Goal: Transaction & Acquisition: Purchase product/service

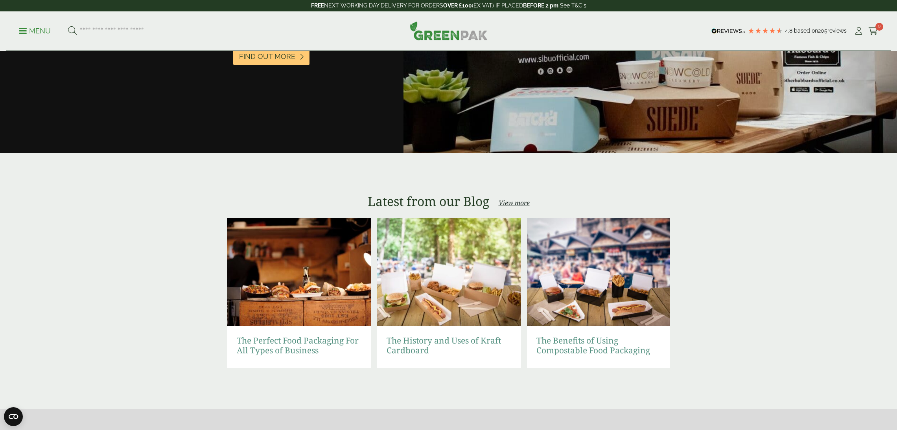
scroll to position [1548, 0]
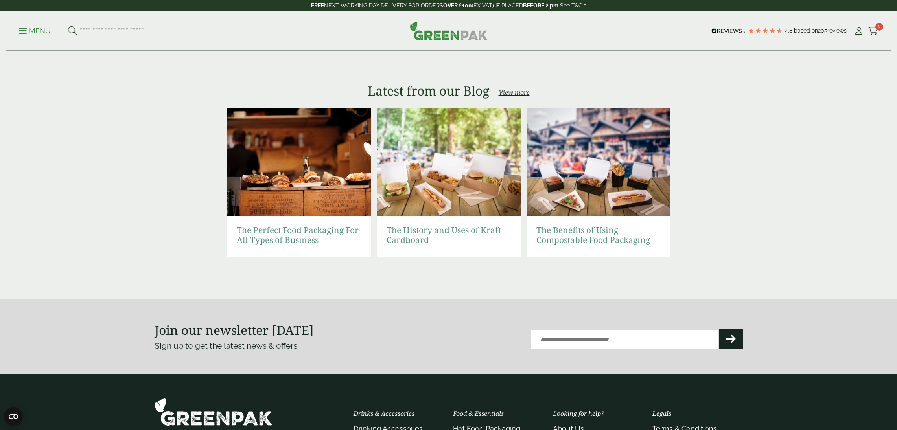
click at [30, 32] on p "Menu" at bounding box center [35, 30] width 32 height 9
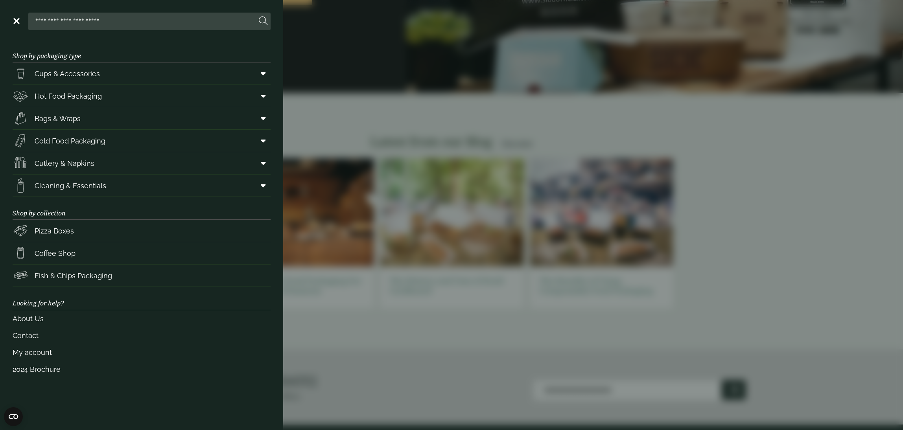
click at [424, 74] on aside "Close Shop by packaging type Cups & Accessories Hot Drink Paper Cups Smoothie C…" at bounding box center [451, 215] width 903 height 430
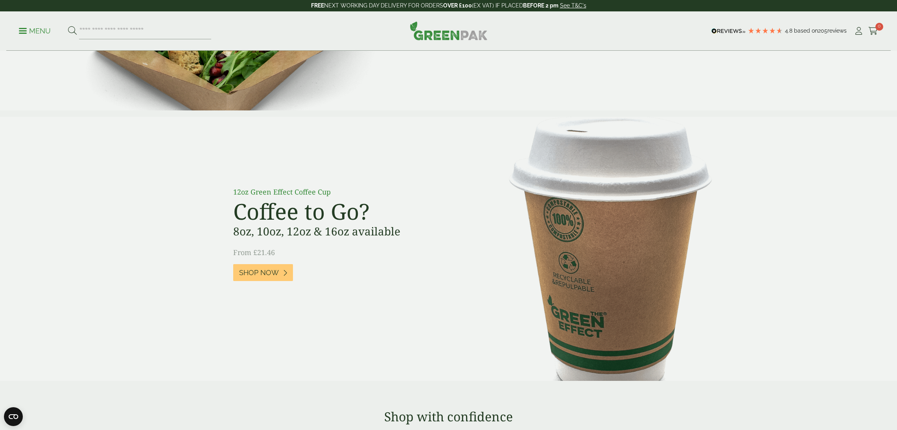
scroll to position [0, 0]
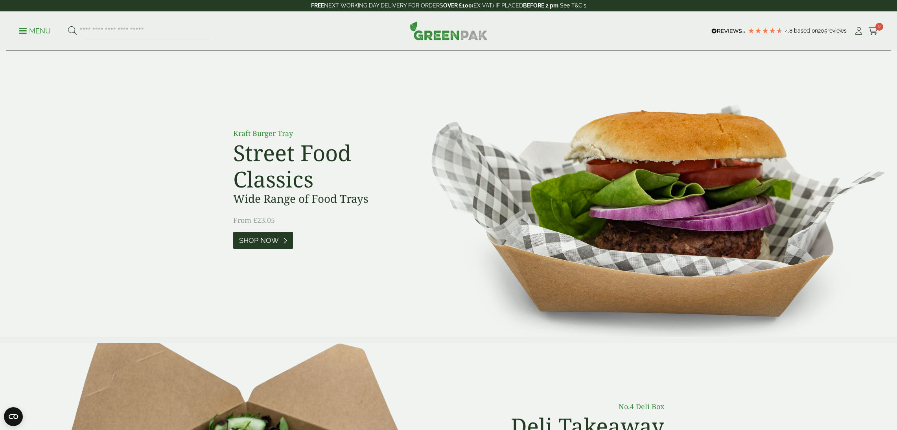
click at [272, 242] on span "Shop Now" at bounding box center [259, 240] width 40 height 9
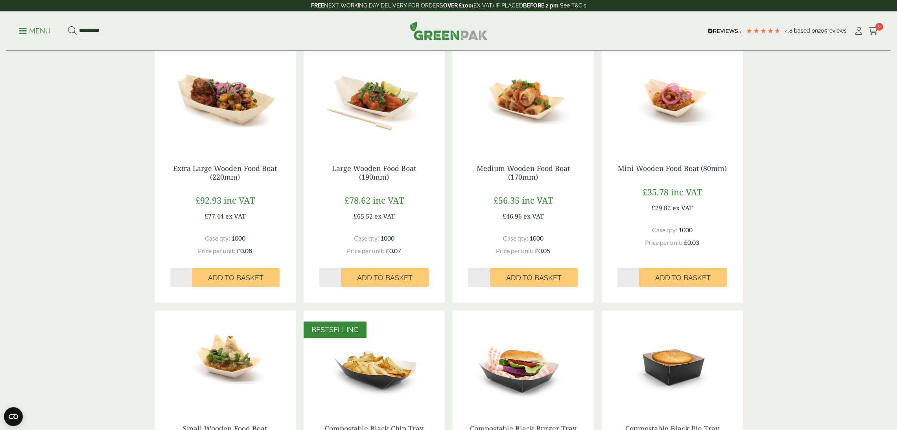
scroll to position [126, 0]
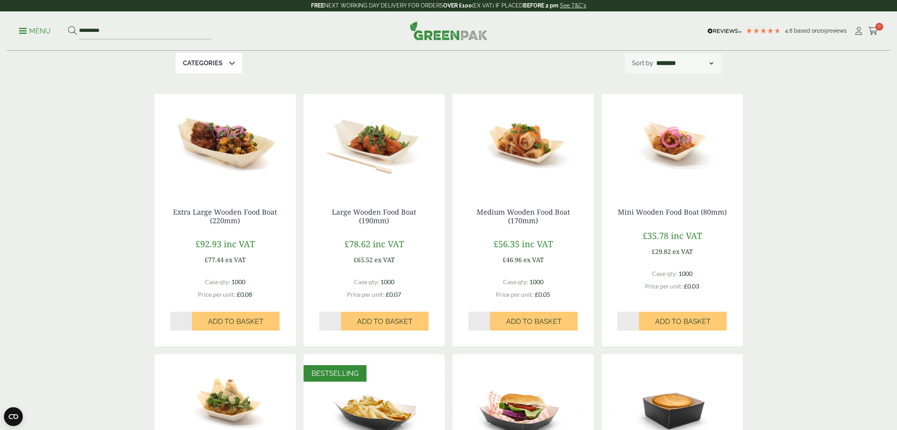
click at [338, 319] on input "*" at bounding box center [330, 321] width 22 height 19
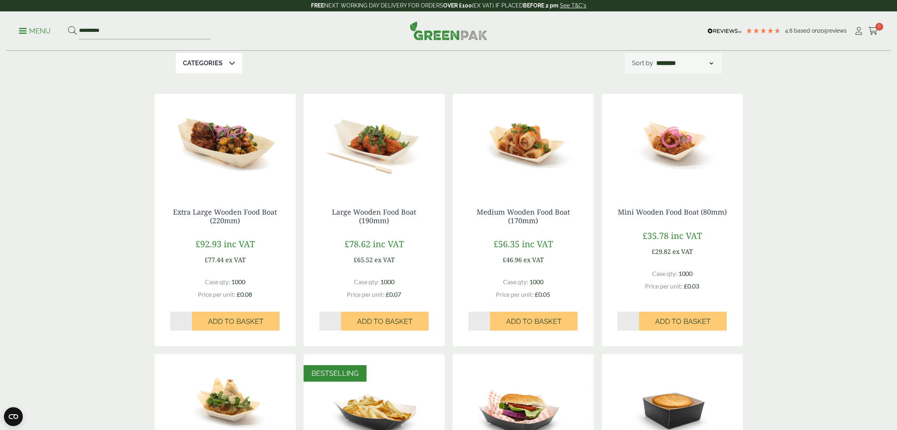
click at [338, 319] on input "*" at bounding box center [330, 321] width 22 height 19
click at [338, 319] on input "**" at bounding box center [330, 321] width 22 height 19
click at [338, 323] on input "*" at bounding box center [330, 321] width 22 height 19
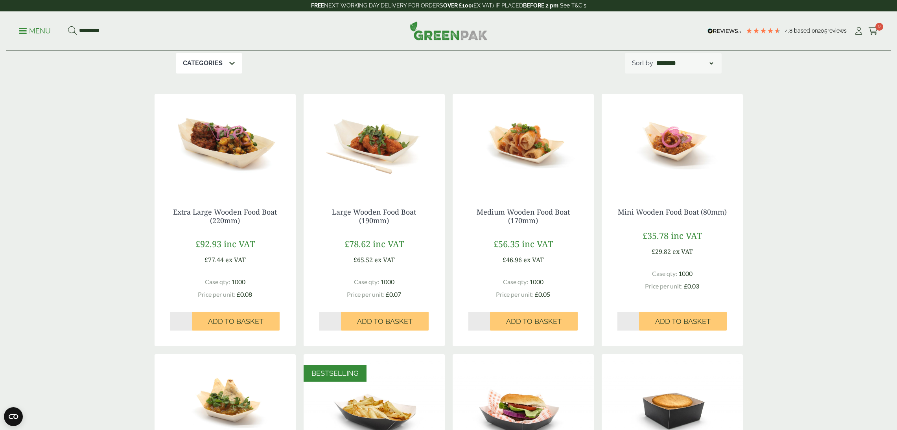
click at [338, 323] on input "*" at bounding box center [330, 321] width 22 height 19
type input "*"
click at [338, 323] on input "*" at bounding box center [330, 321] width 22 height 19
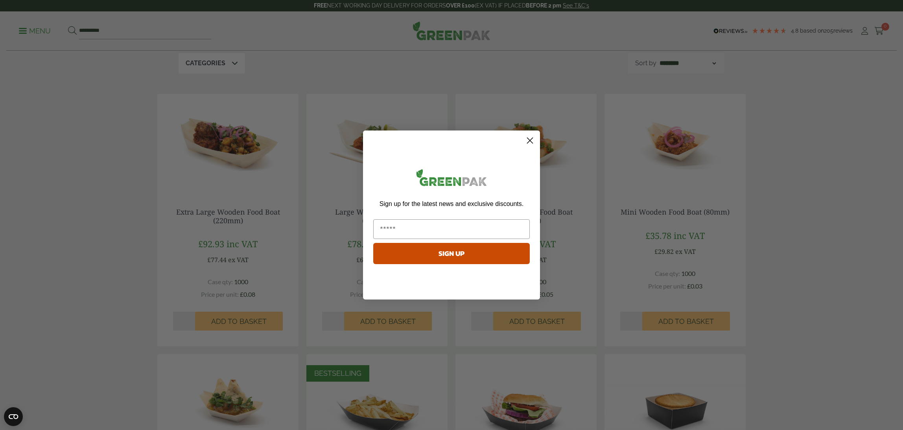
click at [529, 144] on circle "Close dialog" at bounding box center [529, 140] width 13 height 13
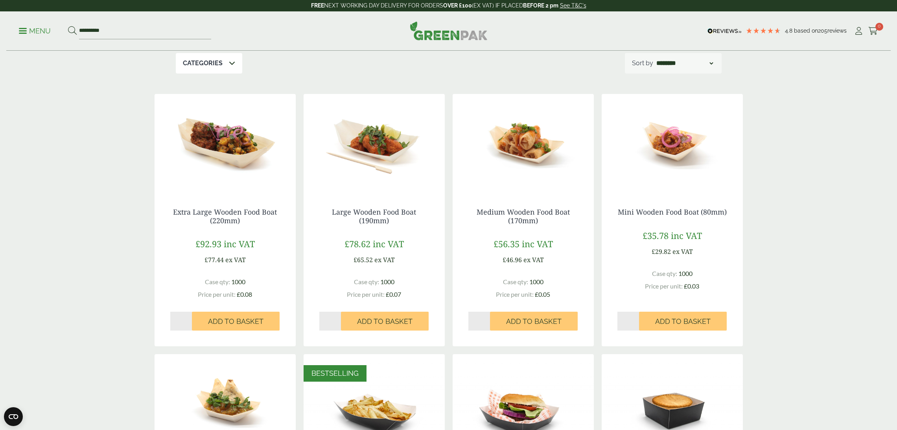
click at [803, 105] on div "Food Trays We supply an extensive range of 100% compostable food trays; availab…" at bounding box center [448, 423] width 897 height 996
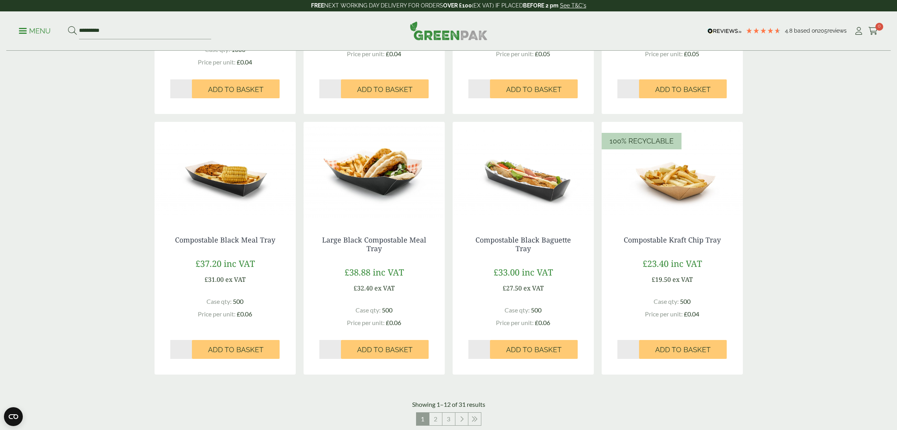
scroll to position [928, 0]
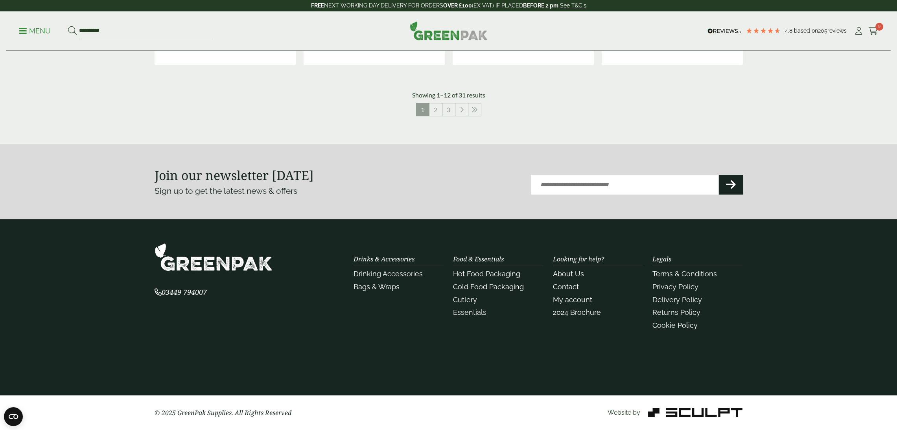
click at [438, 40] on div "**********" at bounding box center [448, 30] width 884 height 39
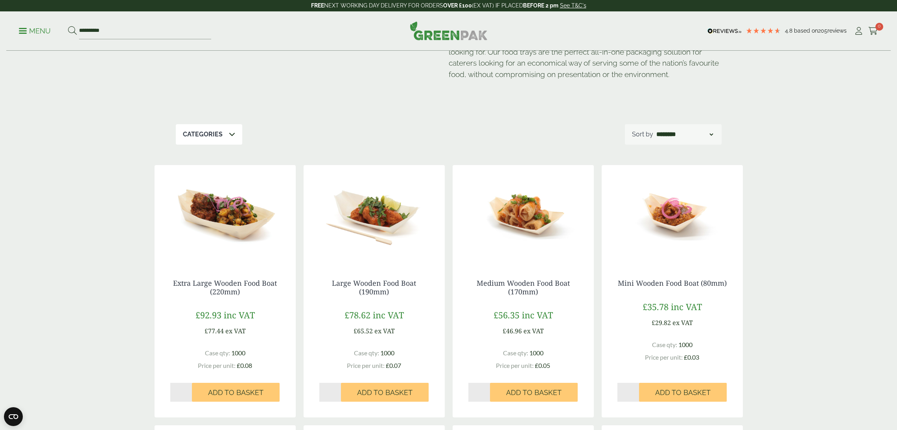
scroll to position [0, 0]
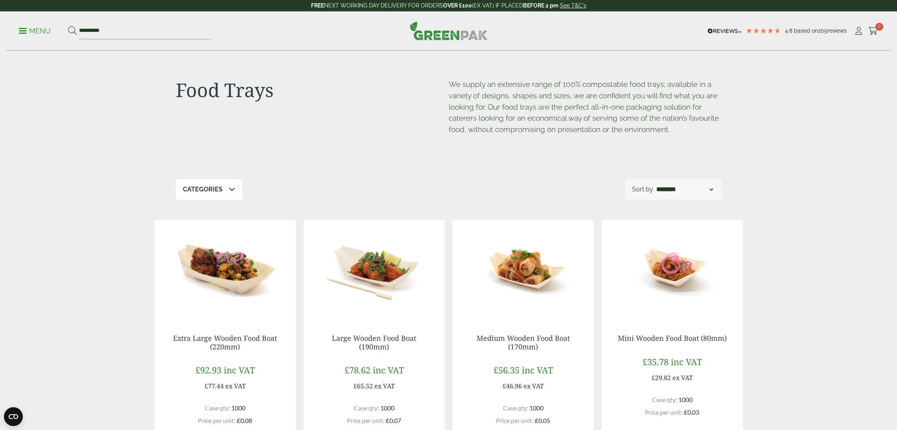
click at [441, 37] on img at bounding box center [449, 30] width 78 height 19
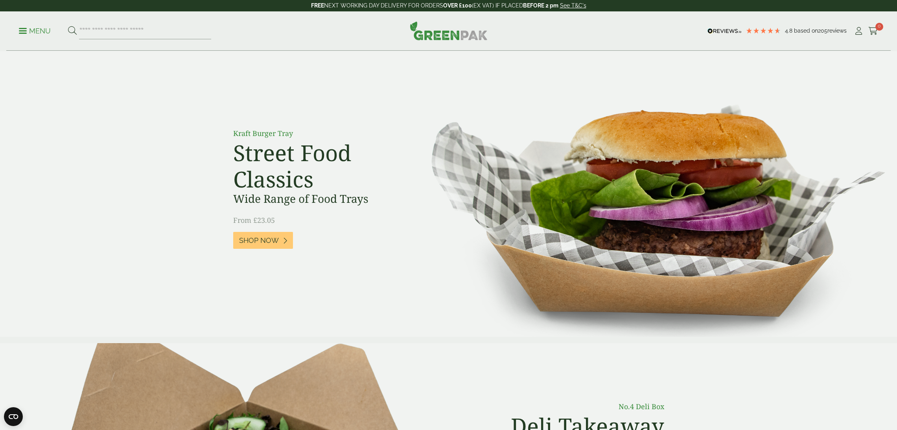
click at [454, 48] on div "Menu 4.8 Based on 205 reviews My Account" at bounding box center [448, 30] width 884 height 39
click at [466, 30] on img at bounding box center [449, 30] width 78 height 19
click at [49, 31] on p "Menu" at bounding box center [35, 30] width 32 height 9
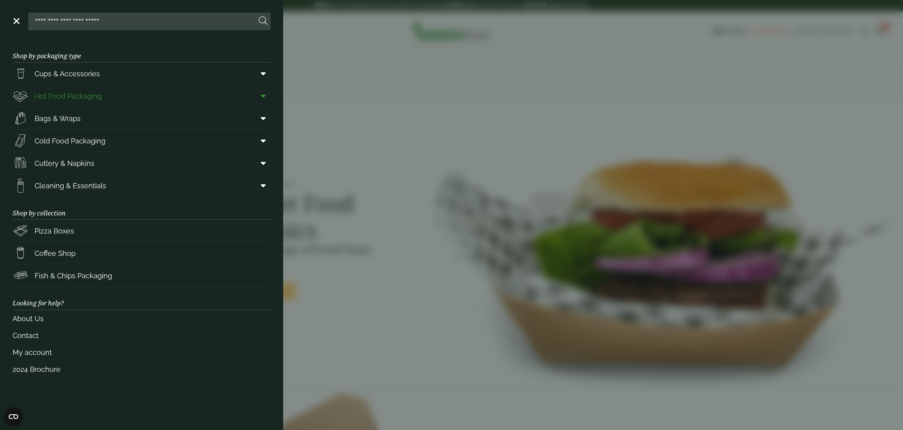
click at [73, 96] on span "Hot Food Packaging" at bounding box center [68, 96] width 67 height 11
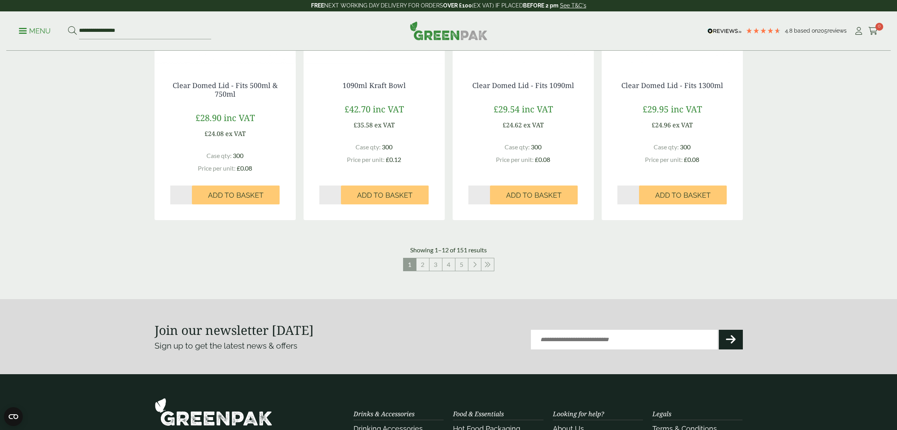
scroll to position [857, 0]
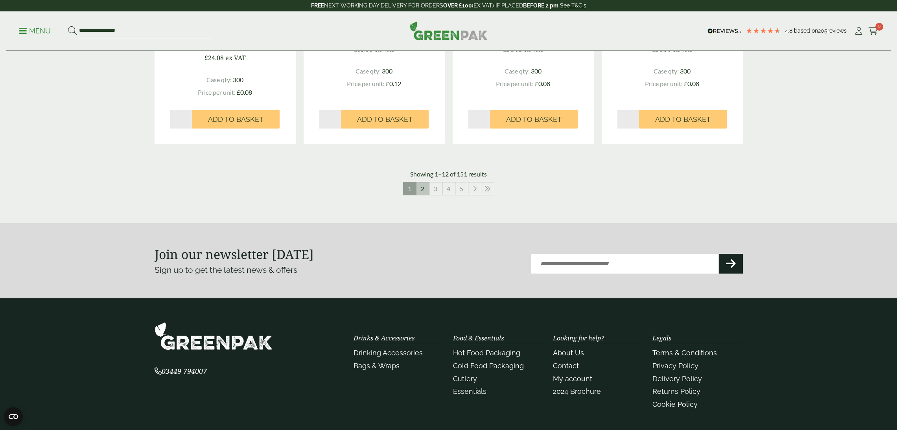
click at [425, 188] on link "2" at bounding box center [422, 188] width 13 height 13
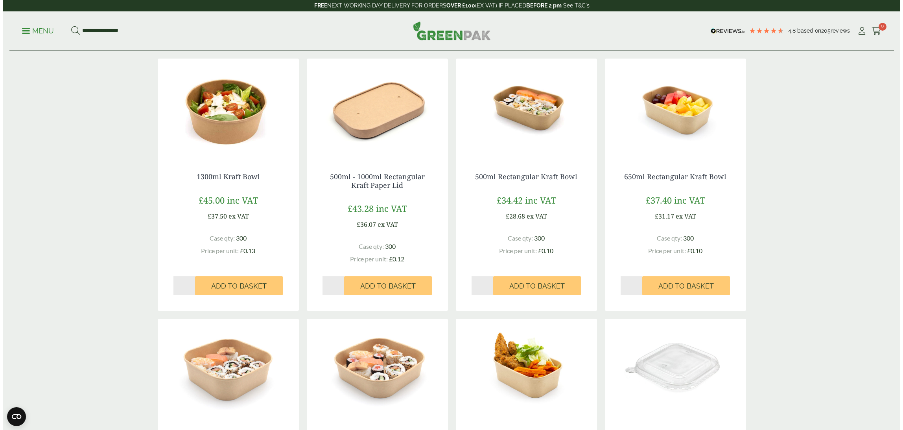
scroll to position [199, 0]
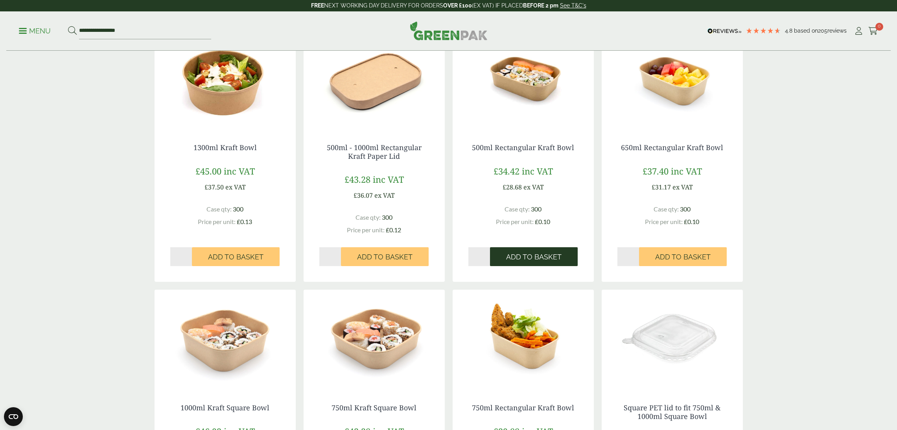
click at [540, 257] on span "Add to Basket" at bounding box center [533, 257] width 55 height 9
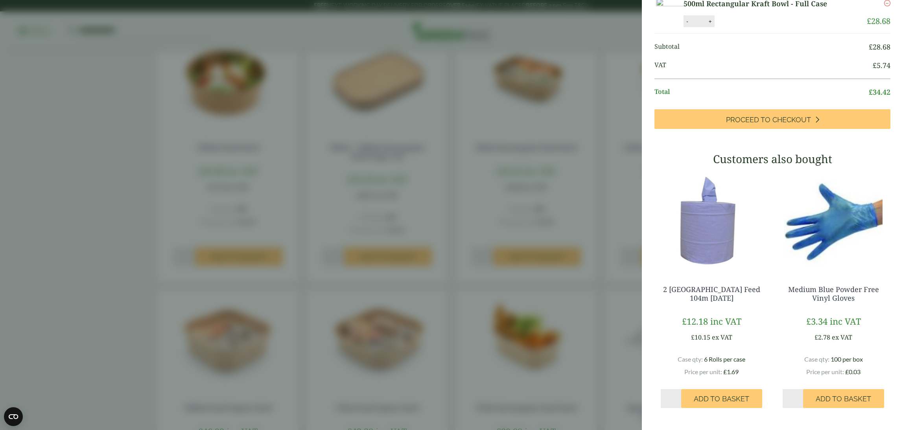
scroll to position [0, 0]
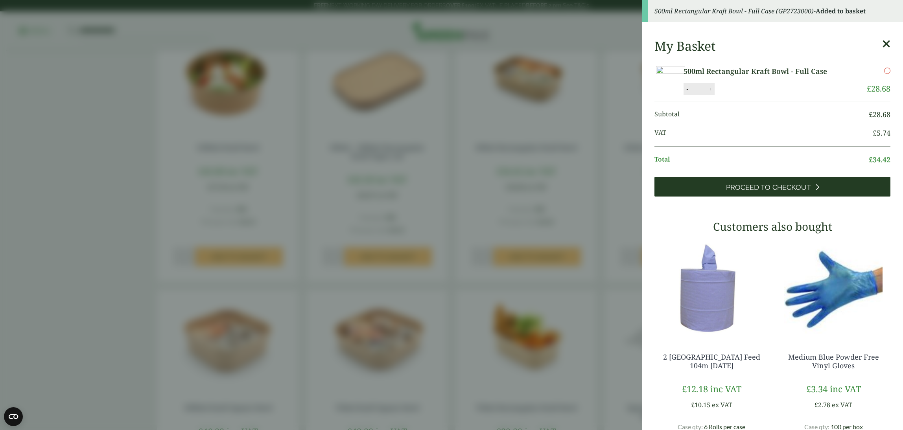
click at [794, 192] on span "Proceed to Checkout" at bounding box center [768, 187] width 85 height 9
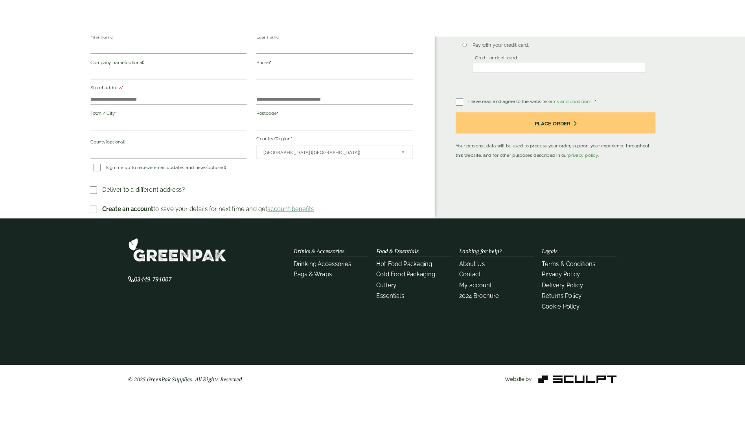
scroll to position [154, 0]
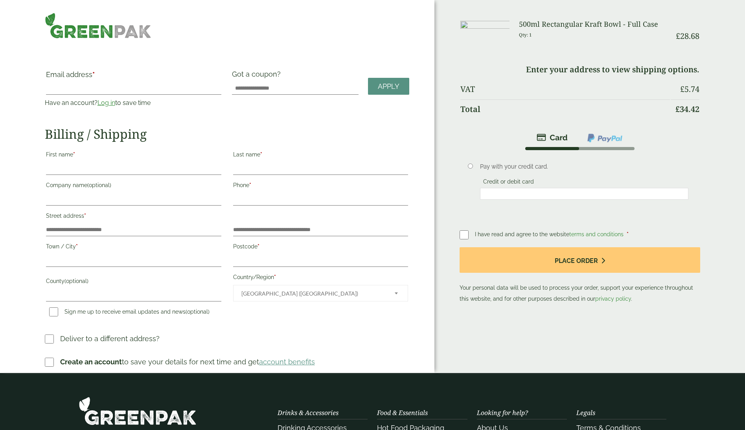
click at [131, 41] on div "— OR — Email address * Have an account? Log in to save time Username or email a…" at bounding box center [217, 186] width 434 height 373
click at [136, 31] on img at bounding box center [98, 26] width 107 height 26
